Goal: Task Accomplishment & Management: Use online tool/utility

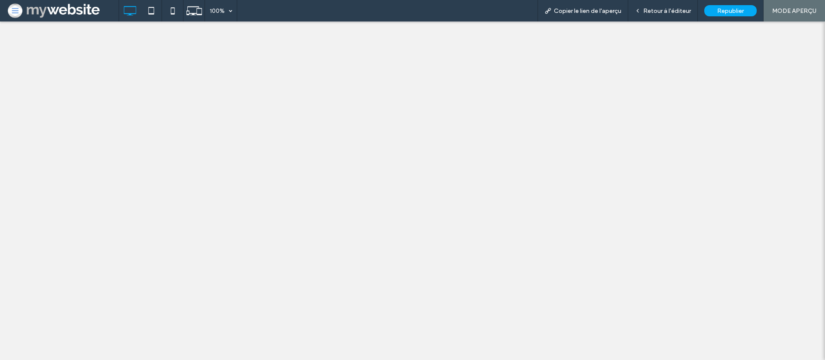
click at [359, 305] on div at bounding box center [412, 180] width 825 height 360
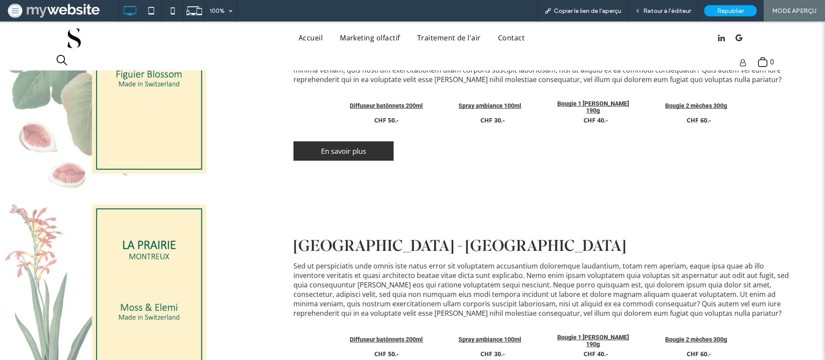
scroll to position [197, 0]
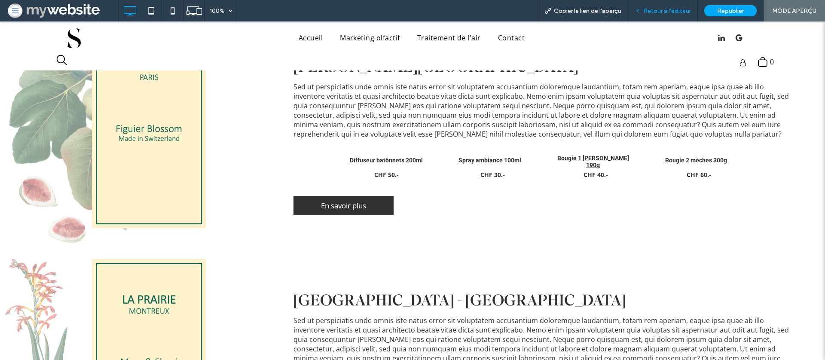
click at [678, 6] on div "Retour à l'éditeur" at bounding box center [663, 10] width 70 height 21
click at [660, 15] on div "Retour à l'éditeur" at bounding box center [663, 10] width 70 height 21
click at [657, 10] on span "Retour à l'éditeur" at bounding box center [667, 10] width 48 height 7
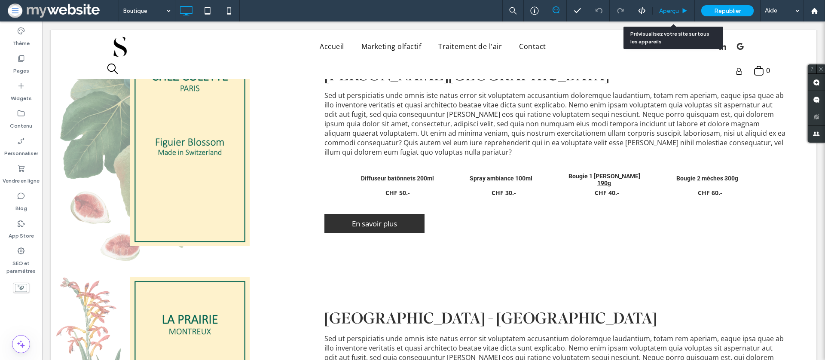
click at [668, 12] on span "Aperçu" at bounding box center [669, 10] width 20 height 7
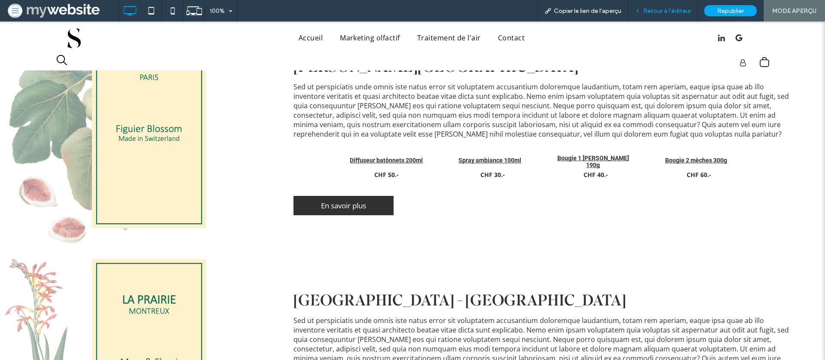
click at [661, 12] on span "Retour à l'éditeur" at bounding box center [667, 10] width 48 height 7
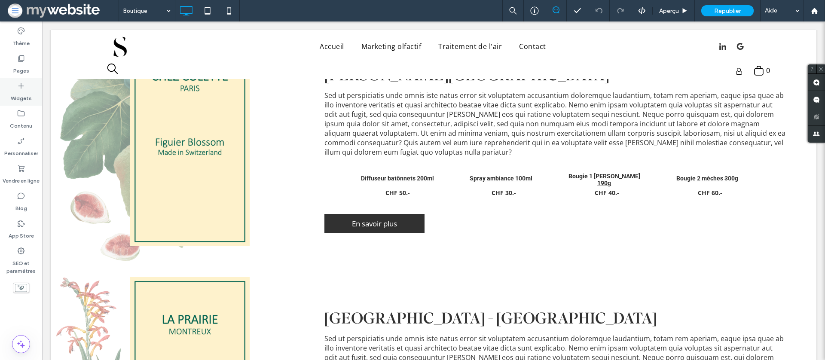
click at [24, 90] on icon at bounding box center [21, 86] width 9 height 9
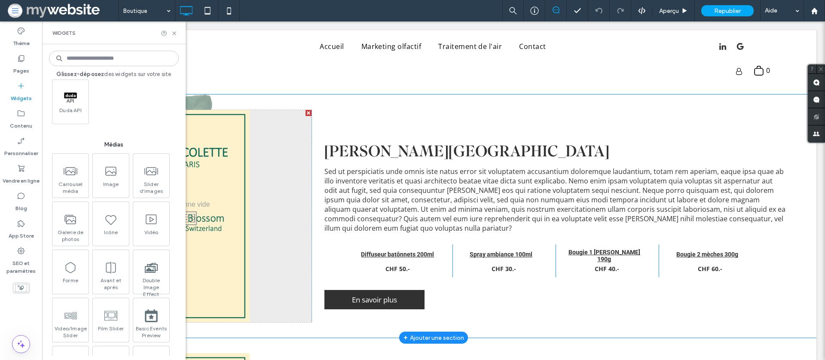
scroll to position [108, 0]
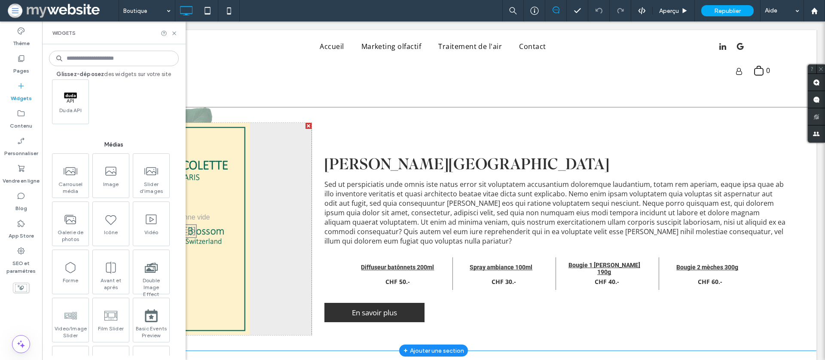
click at [446, 113] on div "Click To Paste Chez Colette - Paris Sed ut perspiciatis unde omnis iste natus e…" at bounding box center [434, 228] width 766 height 243
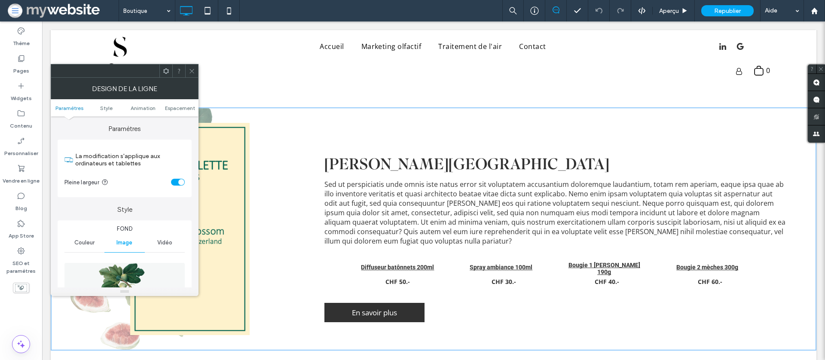
click at [194, 68] on icon at bounding box center [192, 71] width 6 height 6
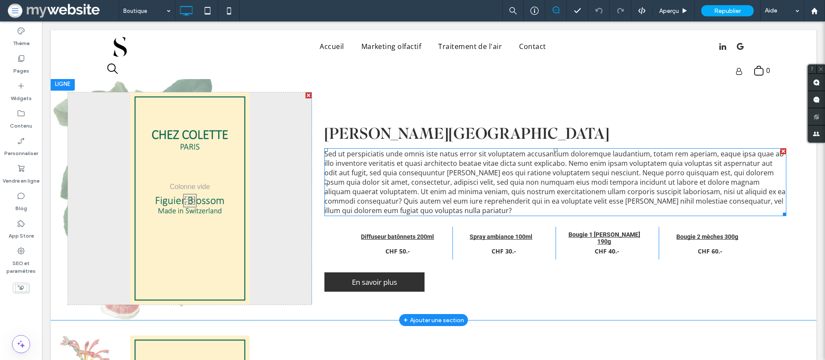
scroll to position [138, 0]
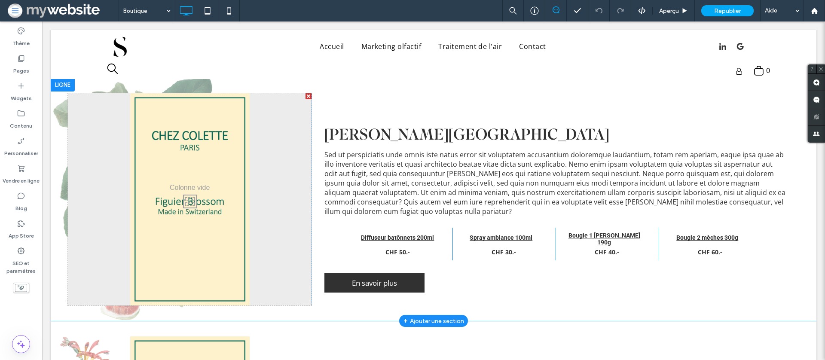
click at [435, 111] on div "Chez Colette - Paris Sed ut perspiciatis unde omnis iste natus error sit volupt…" at bounding box center [556, 199] width 488 height 212
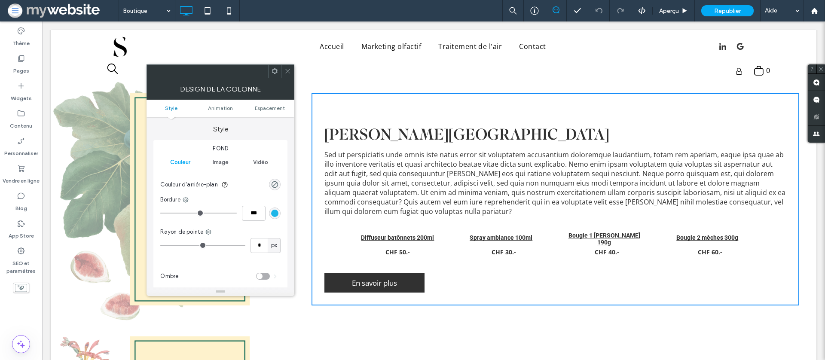
click at [284, 69] on icon at bounding box center [287, 71] width 6 height 6
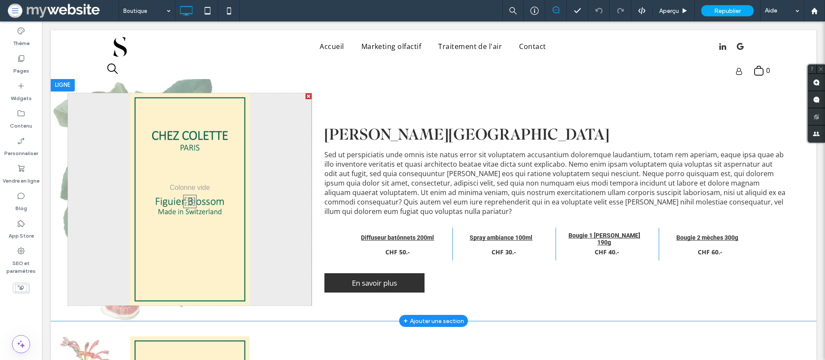
click at [519, 291] on div "Chez Colette - Paris Sed ut perspiciatis unde omnis iste natus error sit volupt…" at bounding box center [556, 199] width 488 height 212
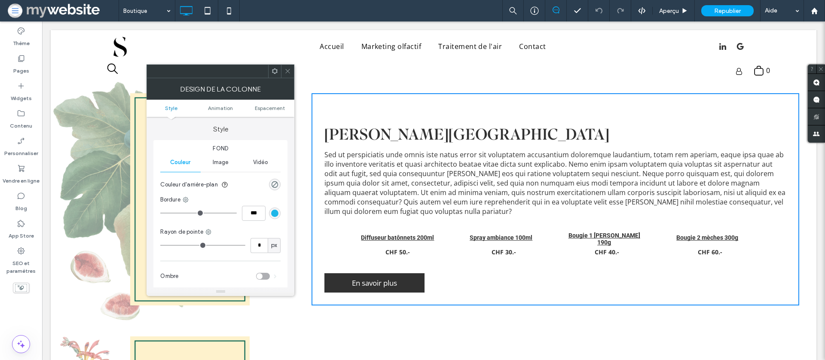
click at [287, 72] on icon at bounding box center [287, 71] width 6 height 6
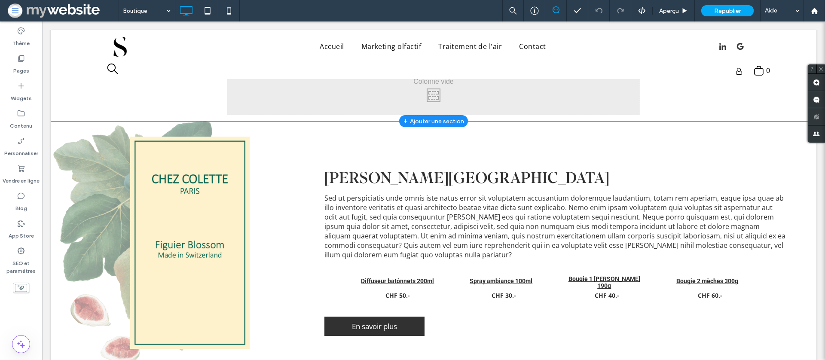
scroll to position [96, 0]
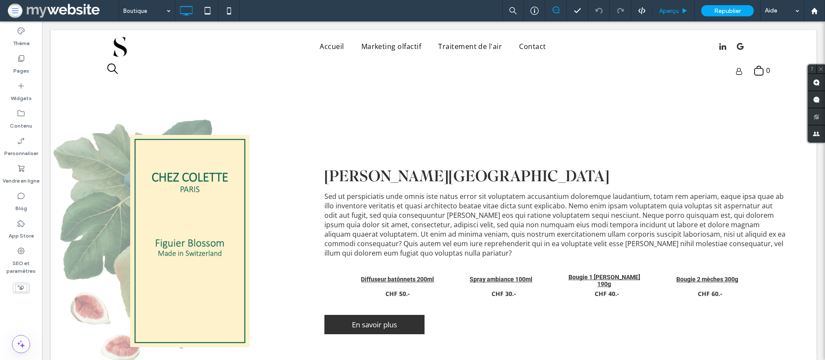
click at [676, 11] on span "Aperçu" at bounding box center [669, 10] width 20 height 7
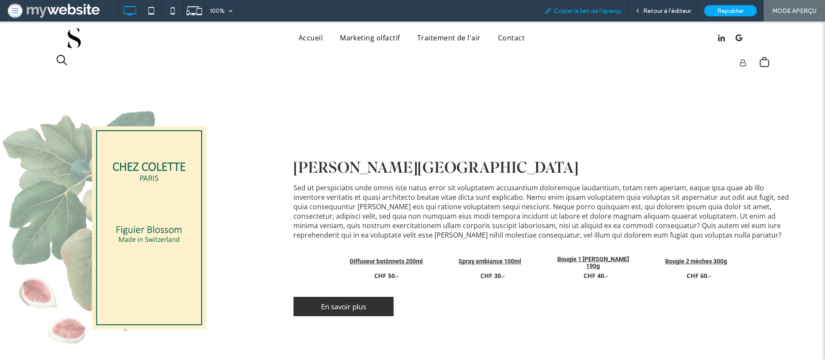
click at [585, 9] on span "Copier le lien de l'aperçu" at bounding box center [587, 10] width 67 height 7
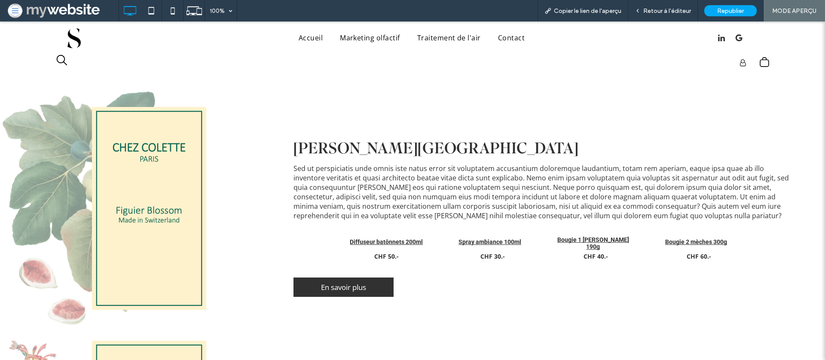
scroll to position [119, 0]
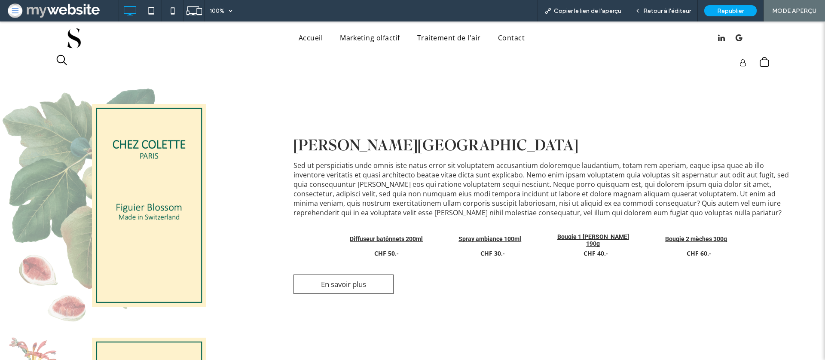
click at [336, 287] on span "En savoir plus" at bounding box center [343, 284] width 51 height 18
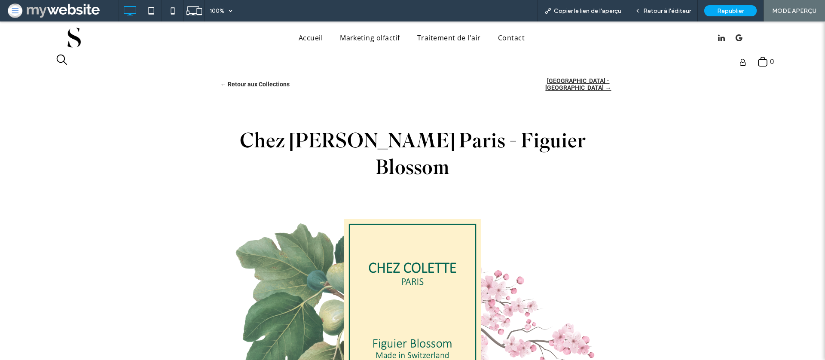
click at [569, 83] on span "La Prairie - Montreux →" at bounding box center [578, 84] width 75 height 14
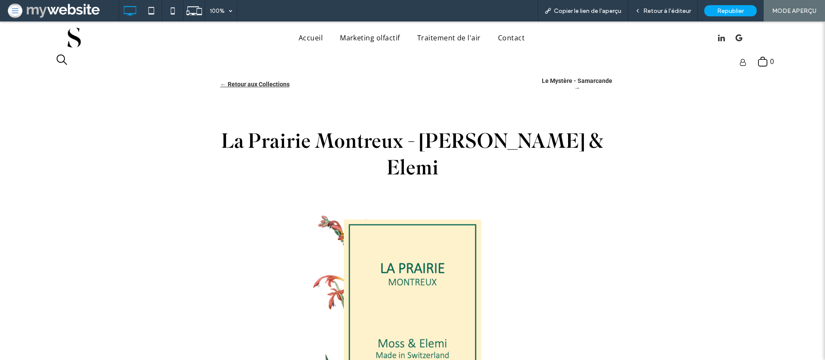
click at [243, 82] on span "← Retour aux Collections" at bounding box center [254, 84] width 69 height 7
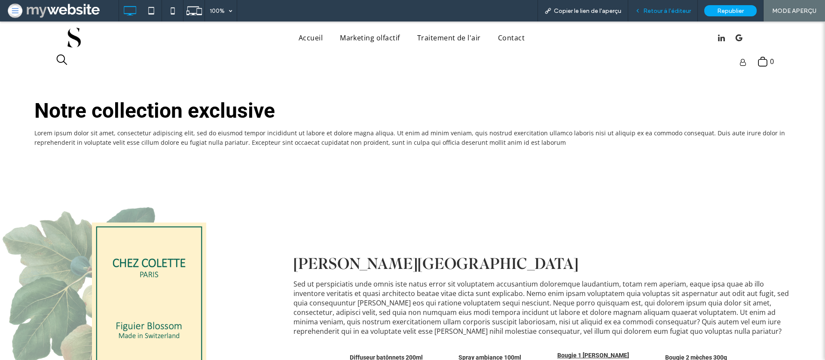
click at [657, 13] on span "Retour à l'éditeur" at bounding box center [667, 10] width 48 height 7
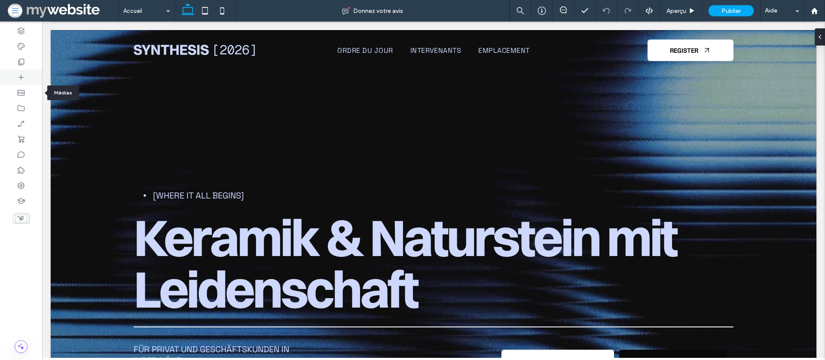
click at [25, 75] on icon at bounding box center [21, 77] width 9 height 9
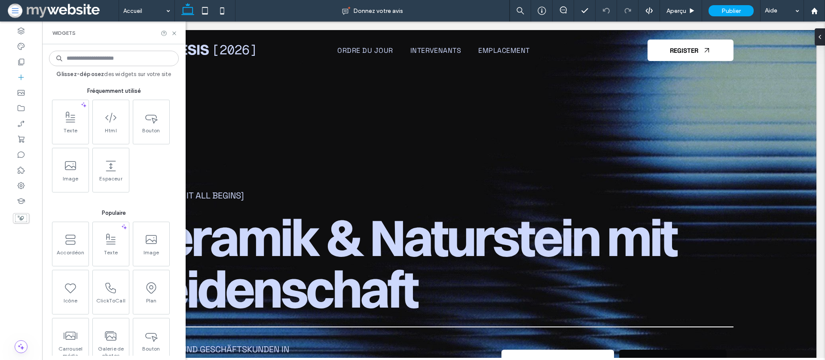
click at [32, 269] on div at bounding box center [21, 190] width 42 height 339
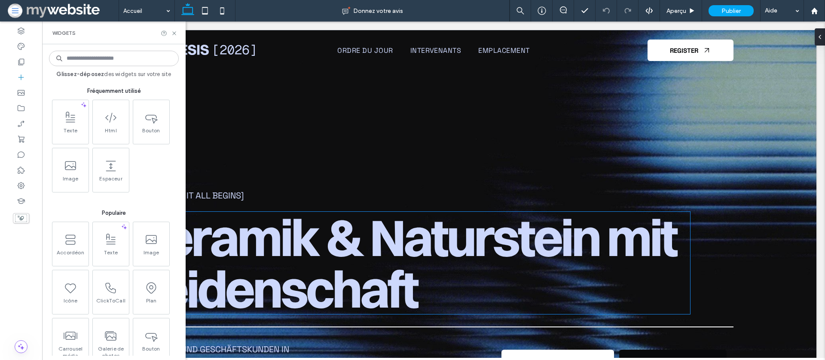
click at [268, 209] on span "Keramik & Naturstein mit Leidenschaft" at bounding box center [405, 262] width 542 height 115
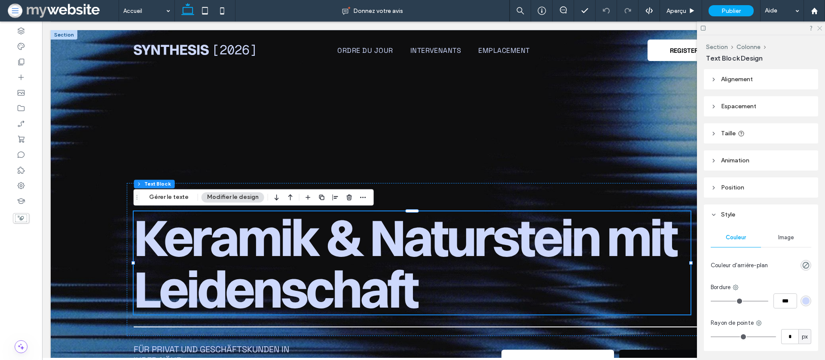
click at [817, 27] on icon at bounding box center [819, 28] width 6 height 6
